Goal: Task Accomplishment & Management: Complete application form

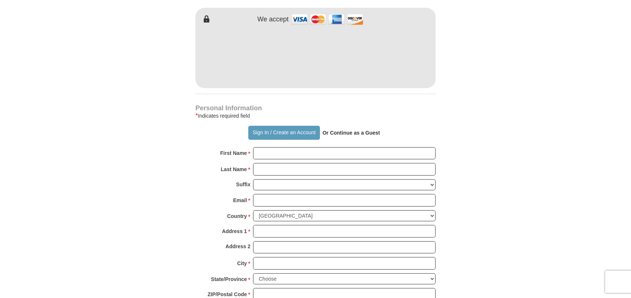
scroll to position [443, 0]
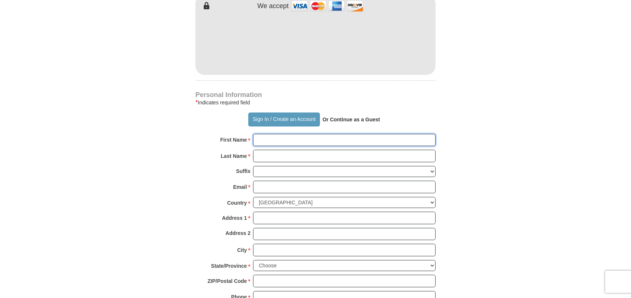
click at [276, 134] on input "First Name *" at bounding box center [344, 140] width 182 height 13
type input "CHARLOTTE"
type input "[PERSON_NAME]"
type input "[EMAIL_ADDRESS][DOMAIN_NAME]"
type input "PO Box 10689"
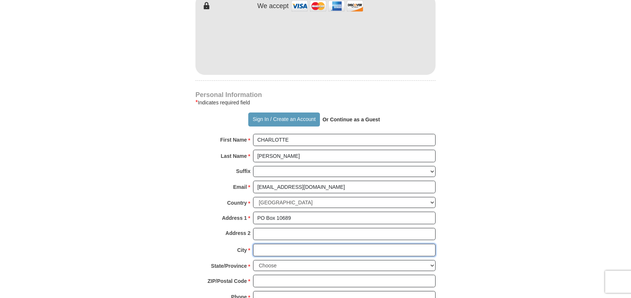
type input "FAIRBANKS"
select select "AK"
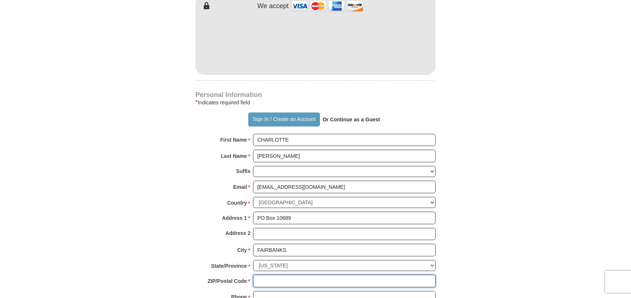
type input "99710"
type input "9074571332"
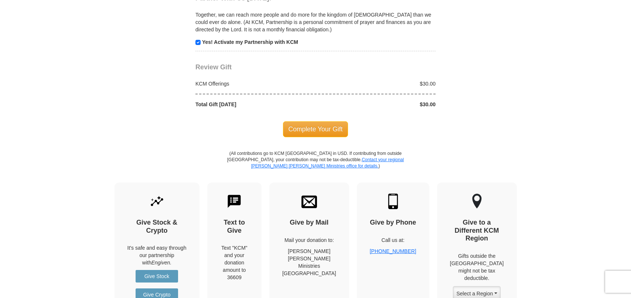
scroll to position [775, 0]
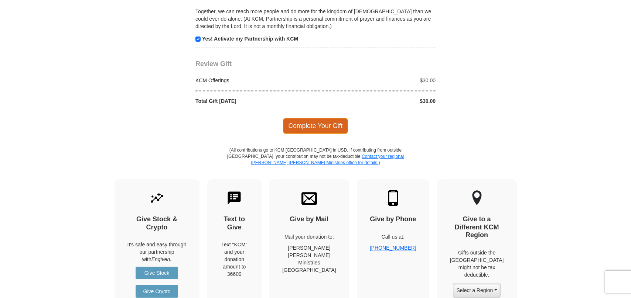
click at [336, 118] on span "Complete Your Gift" at bounding box center [315, 126] width 65 height 16
